Goal: Information Seeking & Learning: Learn about a topic

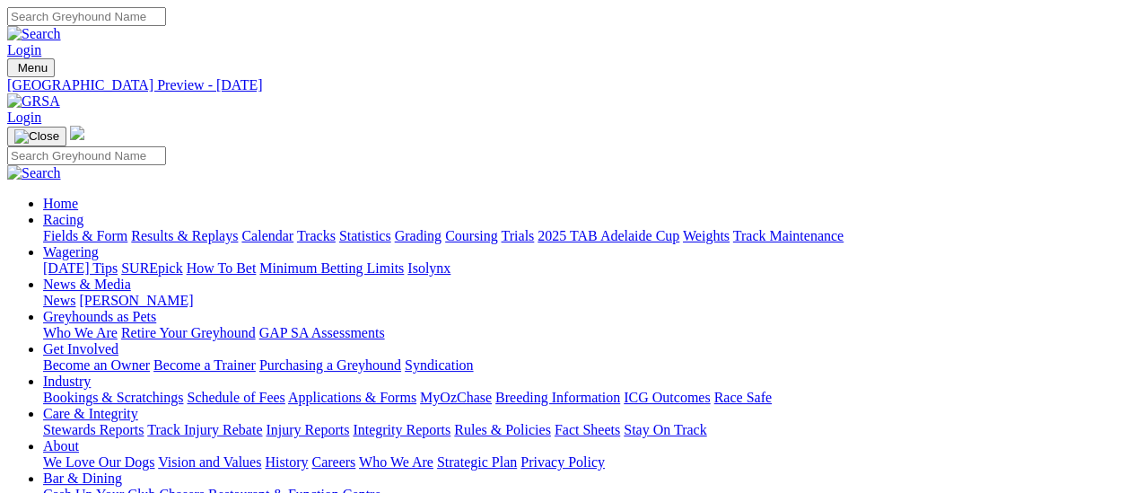
click at [131, 276] on link "News & Media" at bounding box center [87, 283] width 88 height 15
click at [193, 293] on link "[PERSON_NAME]" at bounding box center [136, 300] width 114 height 15
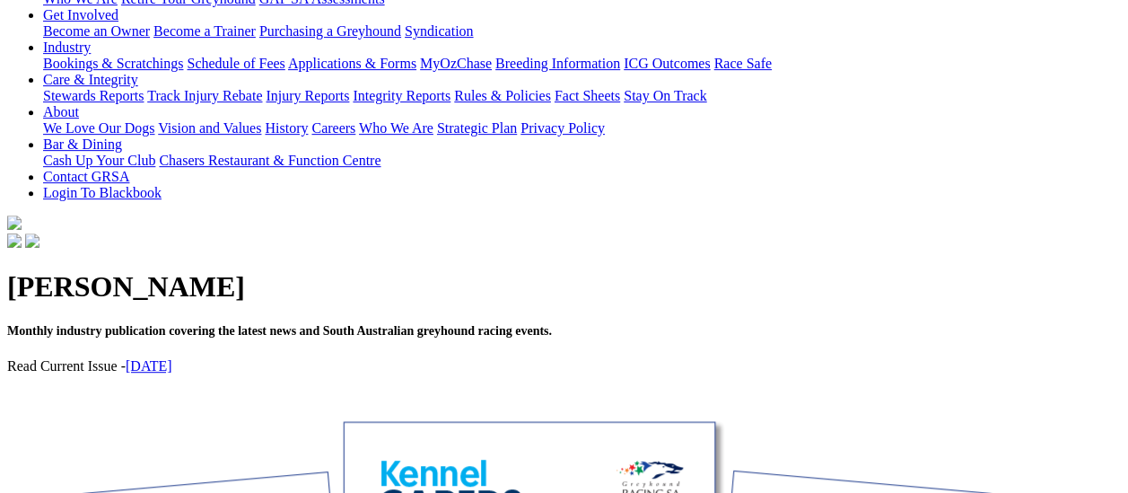
scroll to position [359, 0]
